Goal: Information Seeking & Learning: Learn about a topic

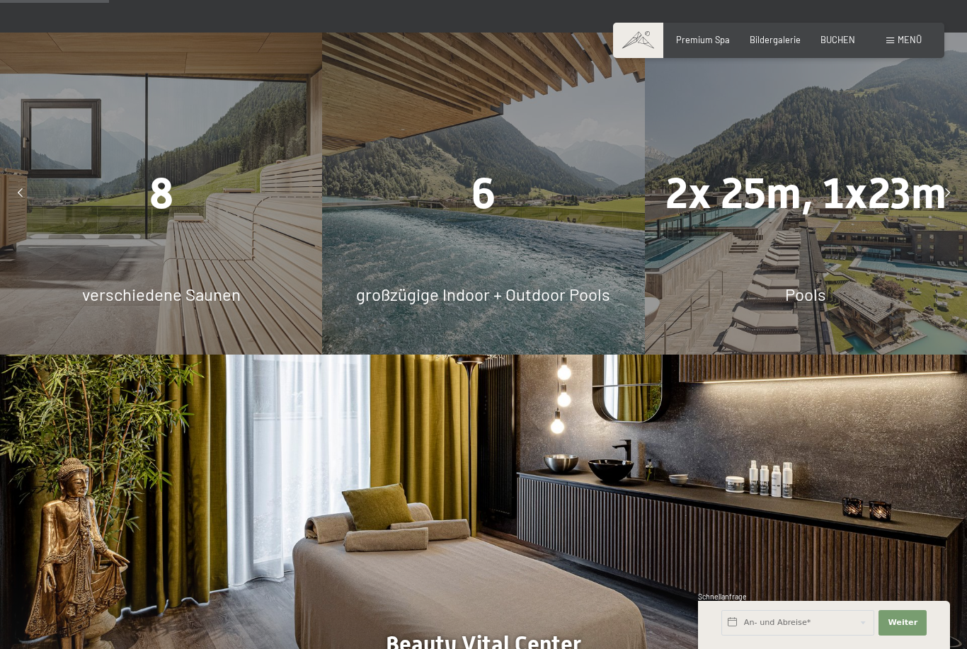
scroll to position [956, 0]
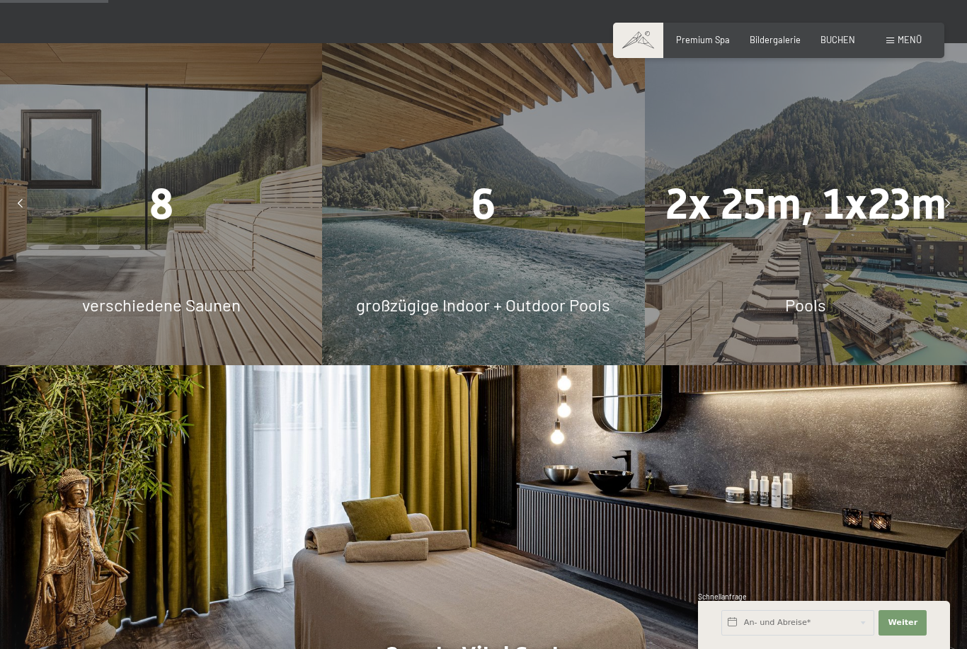
click at [164, 229] on span "8" at bounding box center [161, 204] width 24 height 50
click at [159, 315] on span "verschiedene Saunen" at bounding box center [161, 305] width 159 height 21
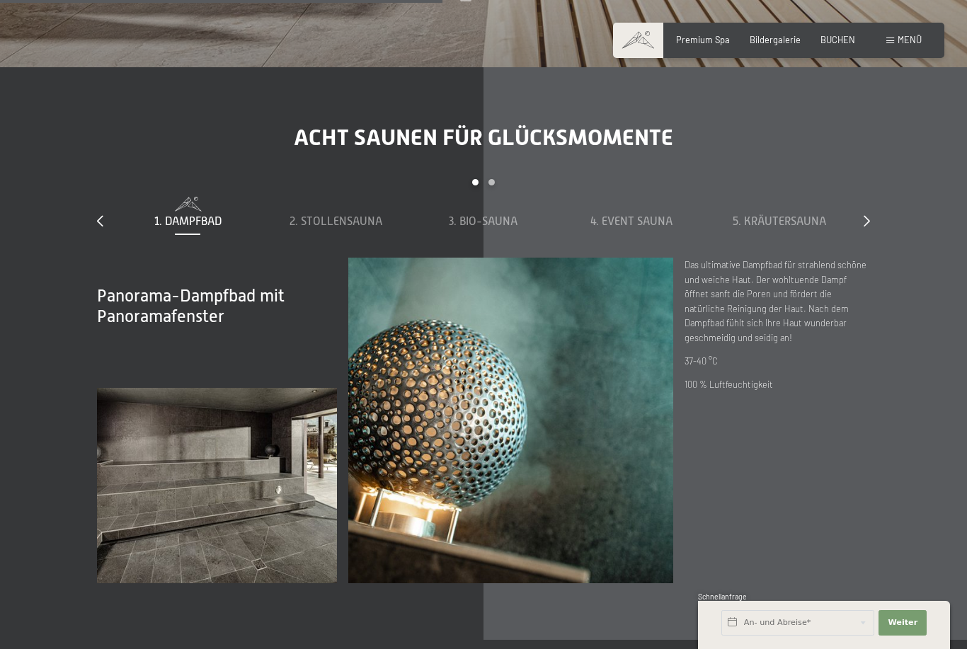
scroll to position [3927, 0]
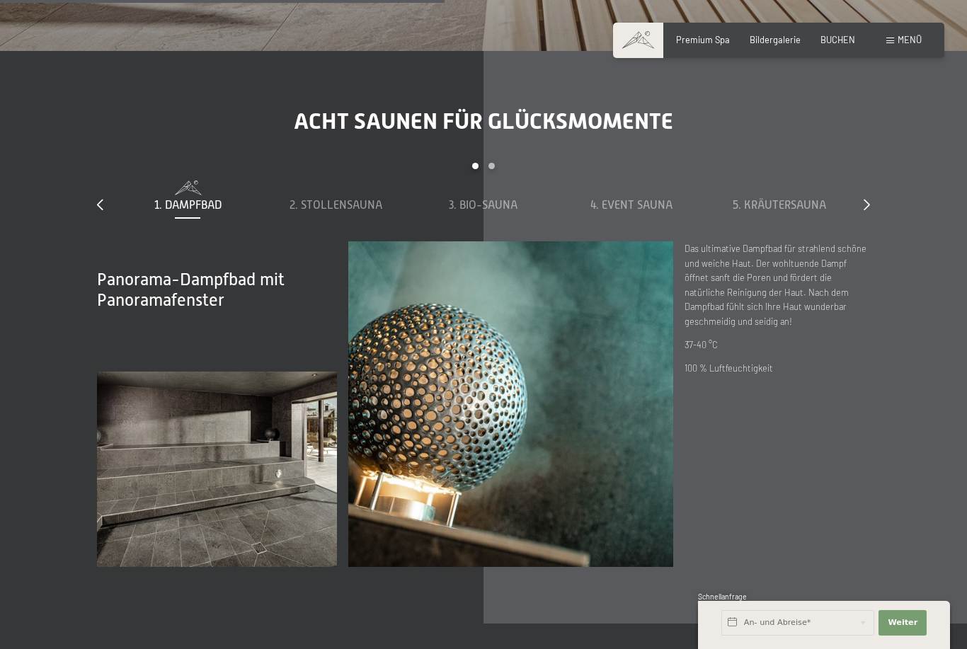
click at [321, 212] on span "2. Stollensauna" at bounding box center [336, 205] width 93 height 13
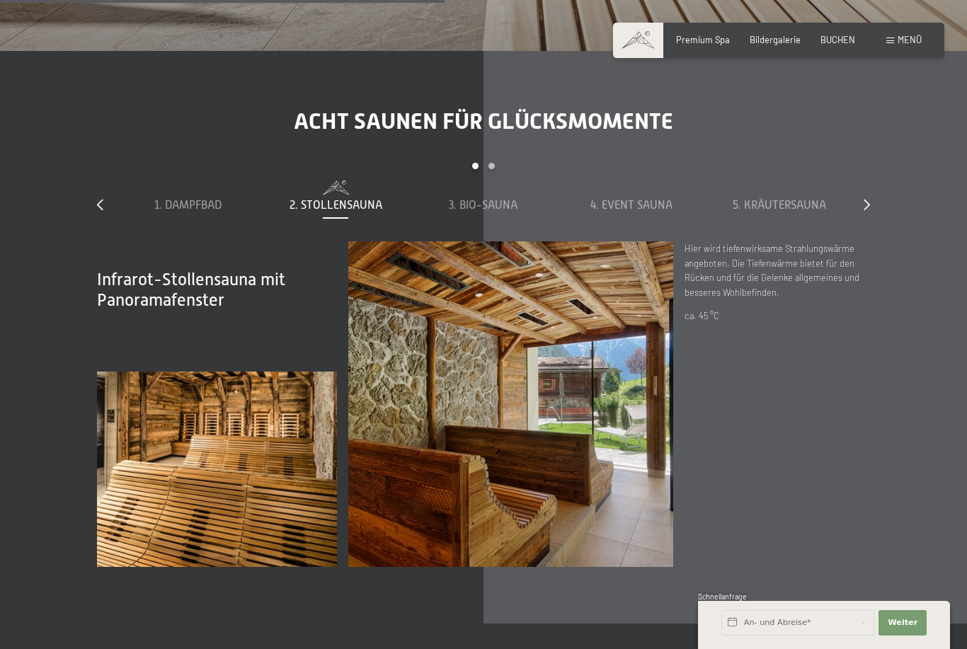
click at [503, 212] on span "3. Bio-Sauna" at bounding box center [483, 205] width 69 height 13
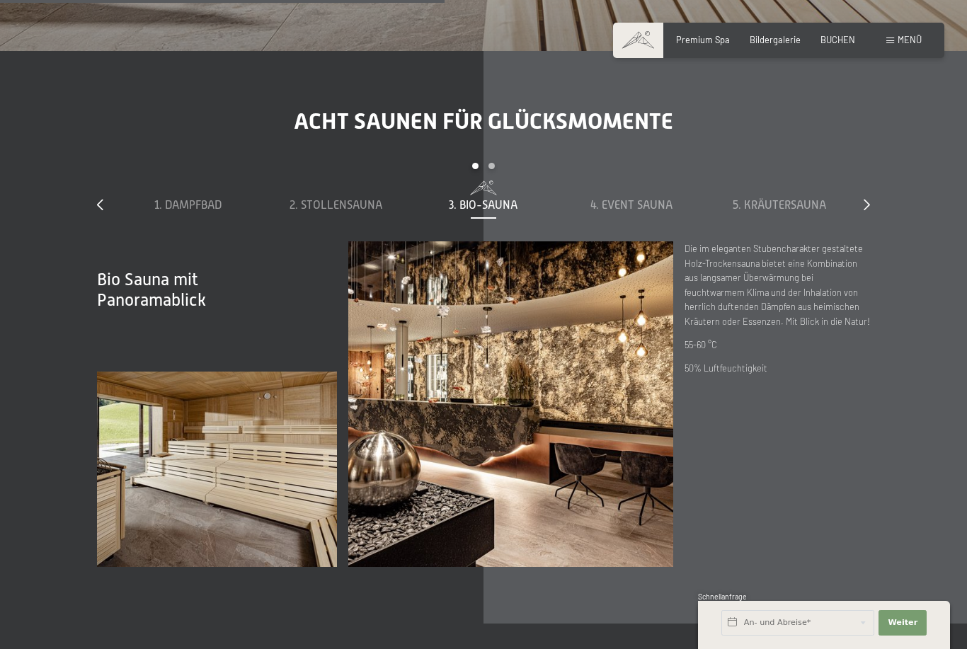
click at [634, 212] on span "4. Event Sauna" at bounding box center [631, 205] width 82 height 13
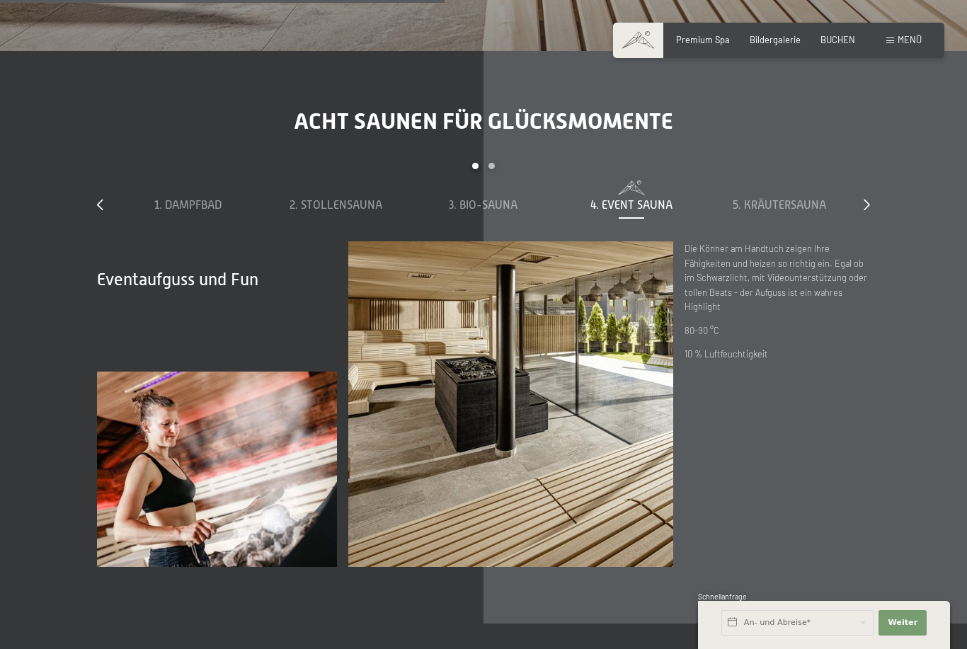
click at [786, 213] on div "5. Kräutersauna" at bounding box center [779, 206] width 137 height 16
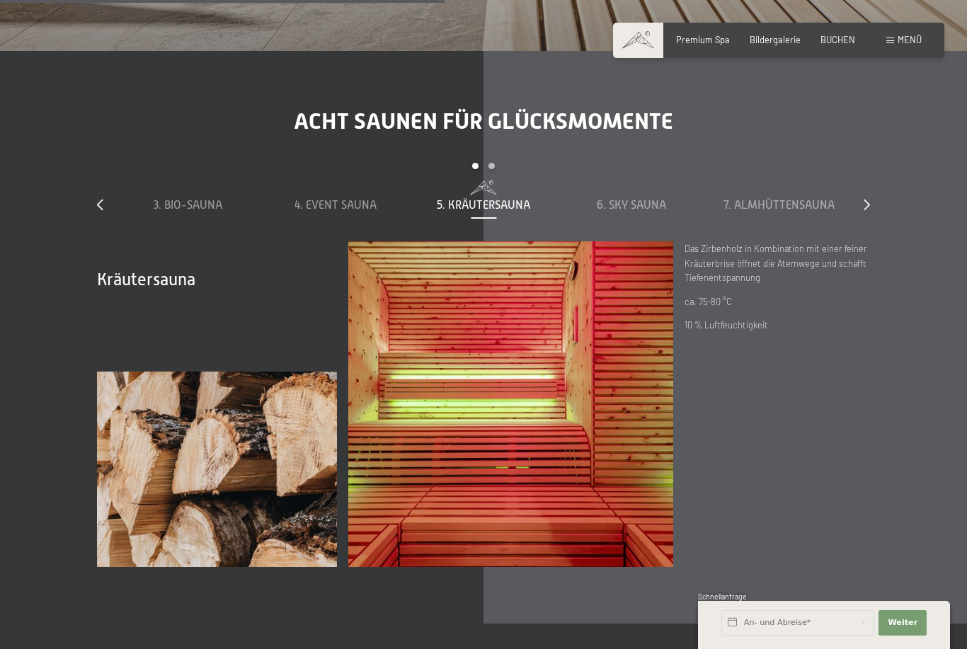
click at [646, 212] on span "6. Sky Sauna" at bounding box center [631, 205] width 69 height 13
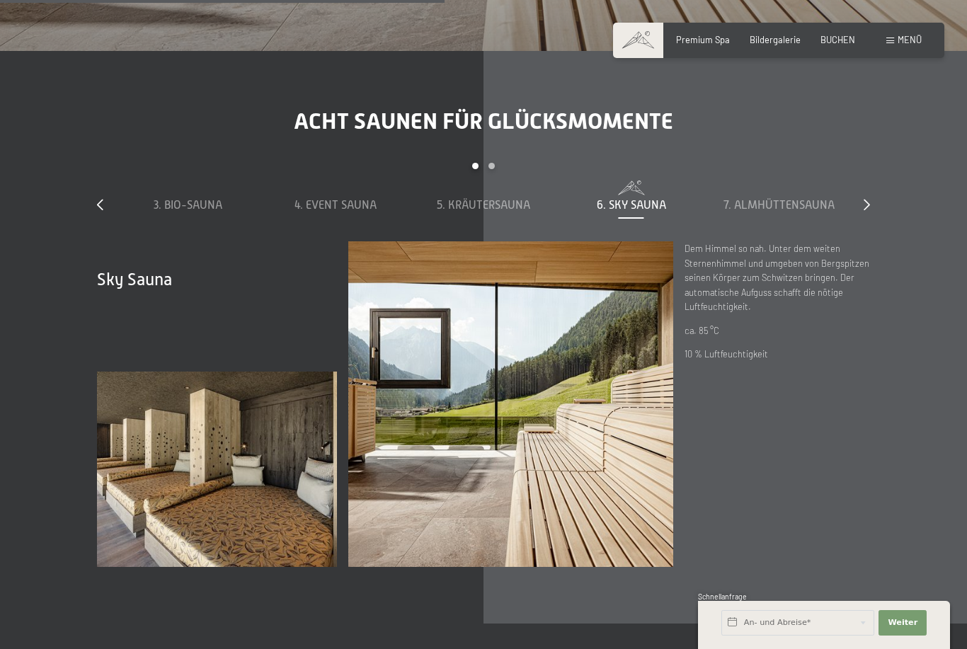
click at [765, 213] on div "7. Almhüttensauna" at bounding box center [779, 206] width 137 height 16
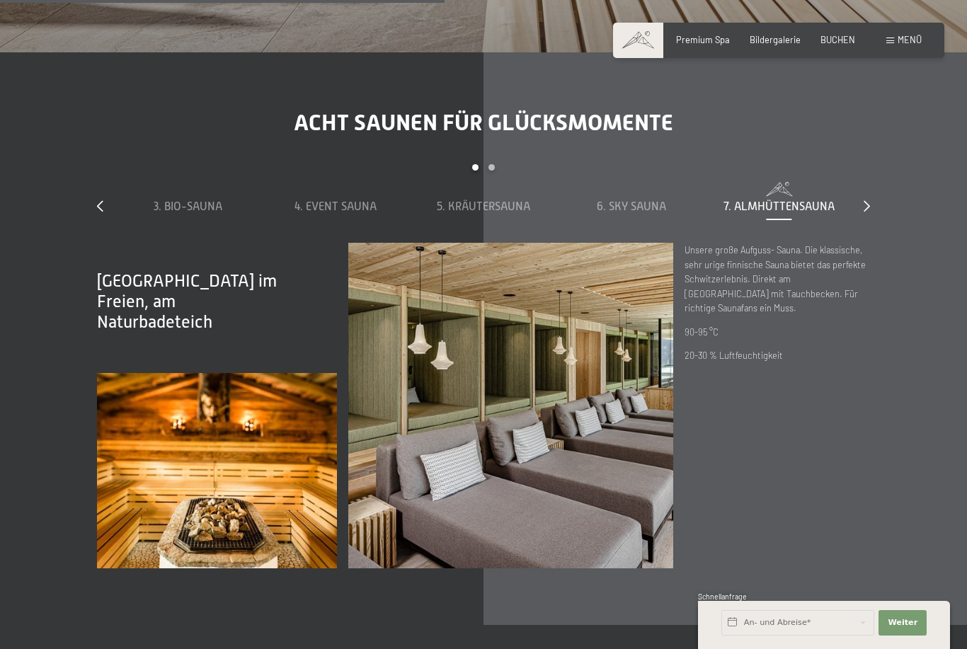
scroll to position [3924, 0]
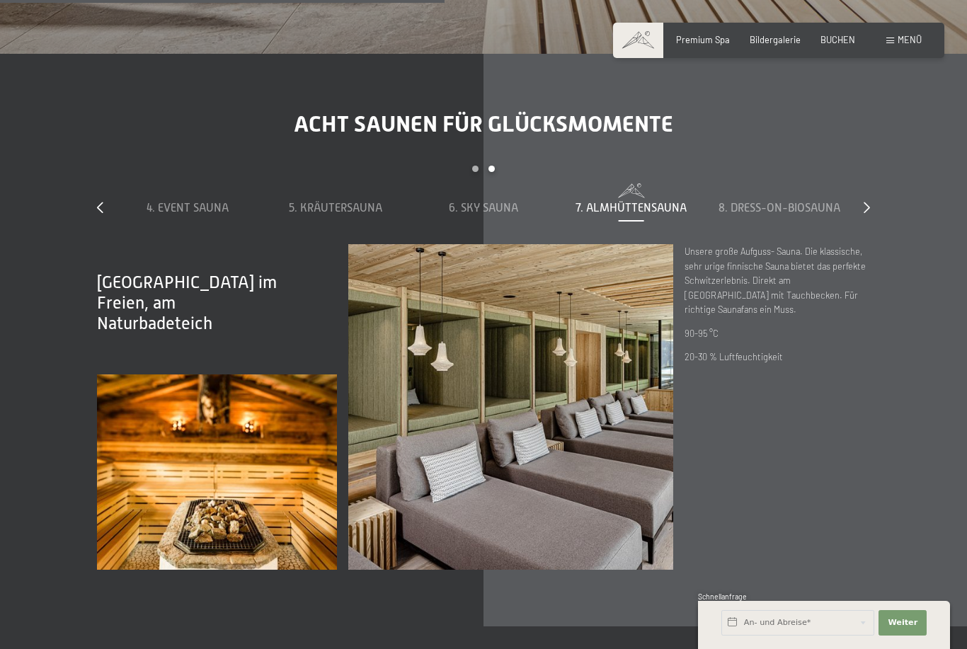
click at [765, 215] on span "8. Dress-on-Biosauna" at bounding box center [780, 208] width 122 height 13
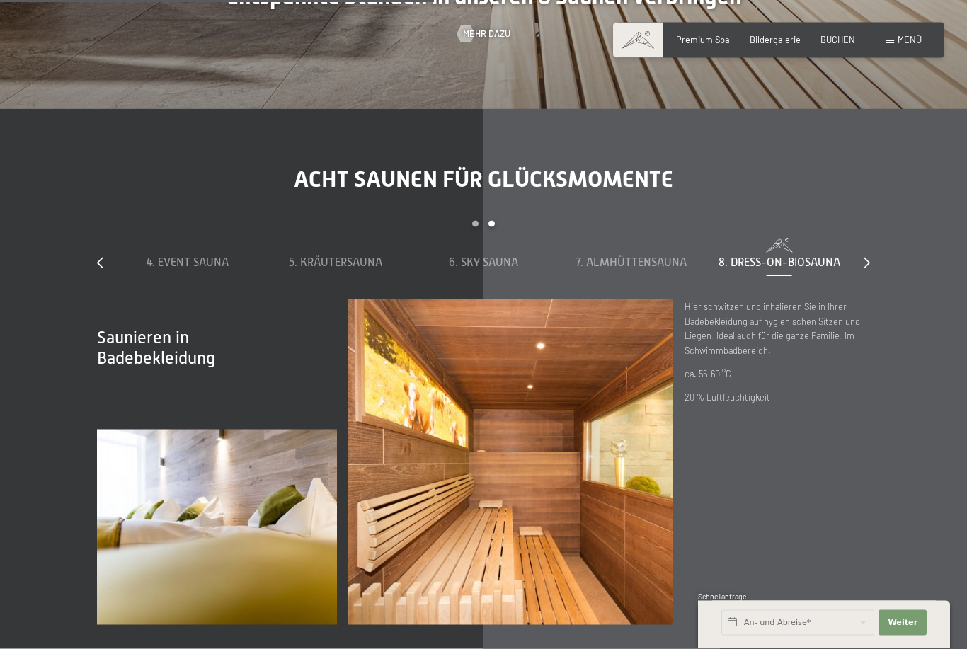
scroll to position [3869, 0]
click at [181, 250] on span at bounding box center [188, 244] width 137 height 11
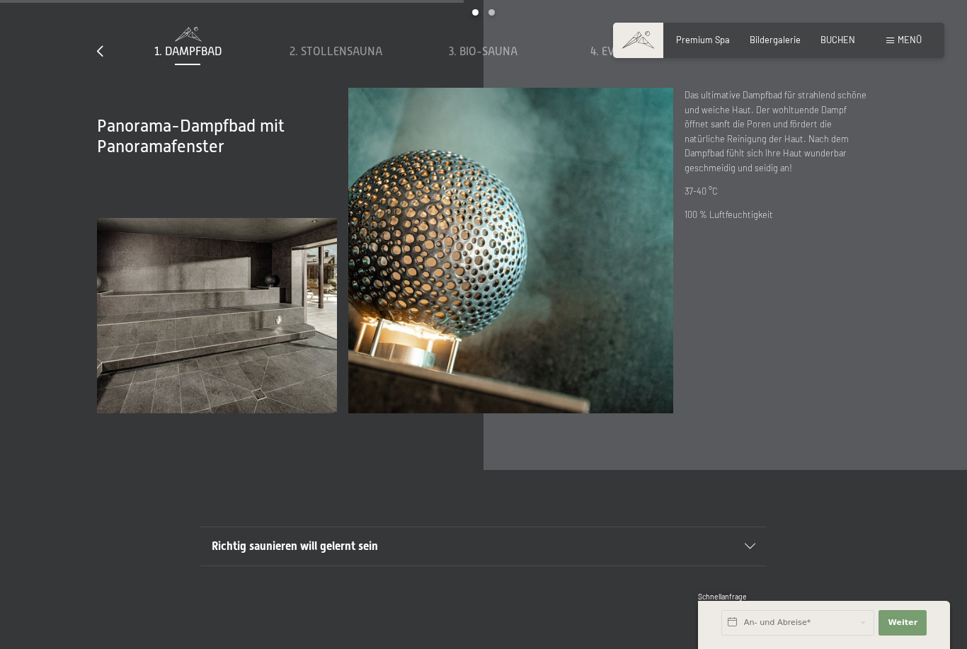
scroll to position [4102, 0]
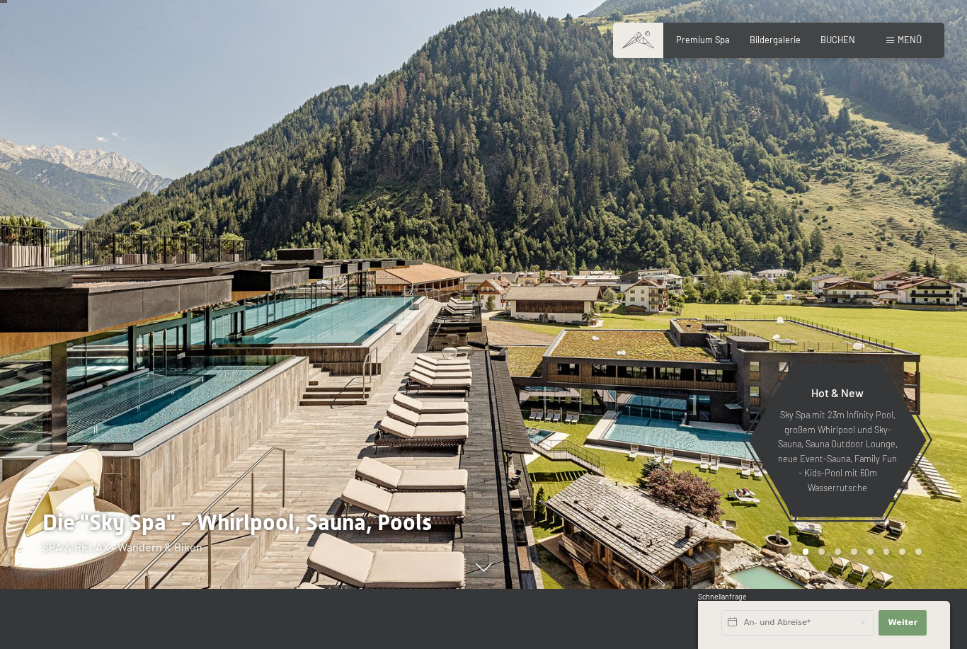
scroll to position [61, 0]
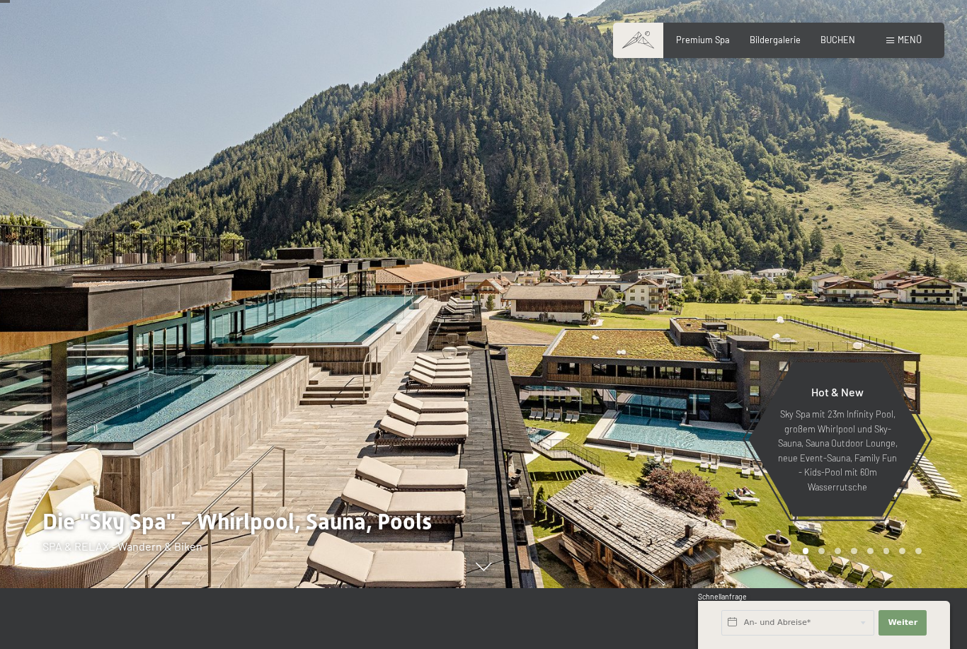
click at [714, 36] on span "Premium Spa" at bounding box center [703, 39] width 54 height 11
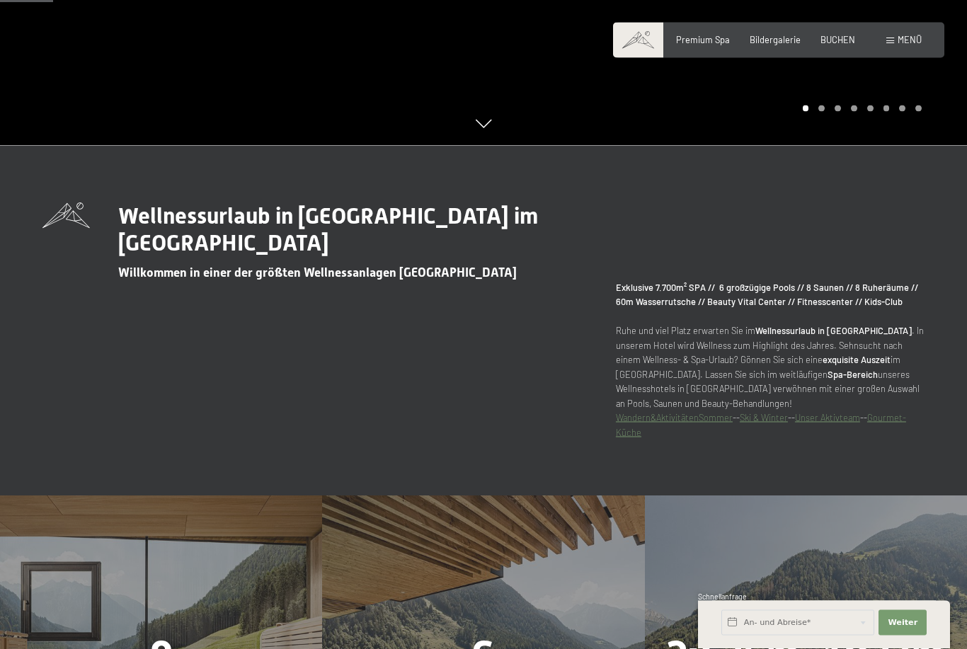
scroll to position [460, 0]
